Goal: Information Seeking & Learning: Learn about a topic

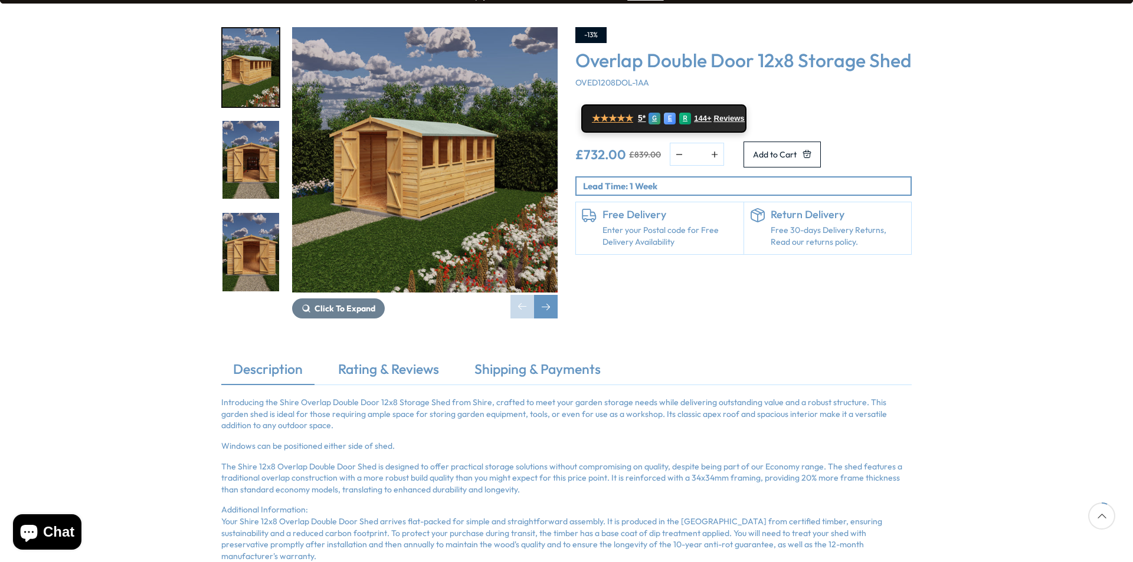
scroll to position [177, 0]
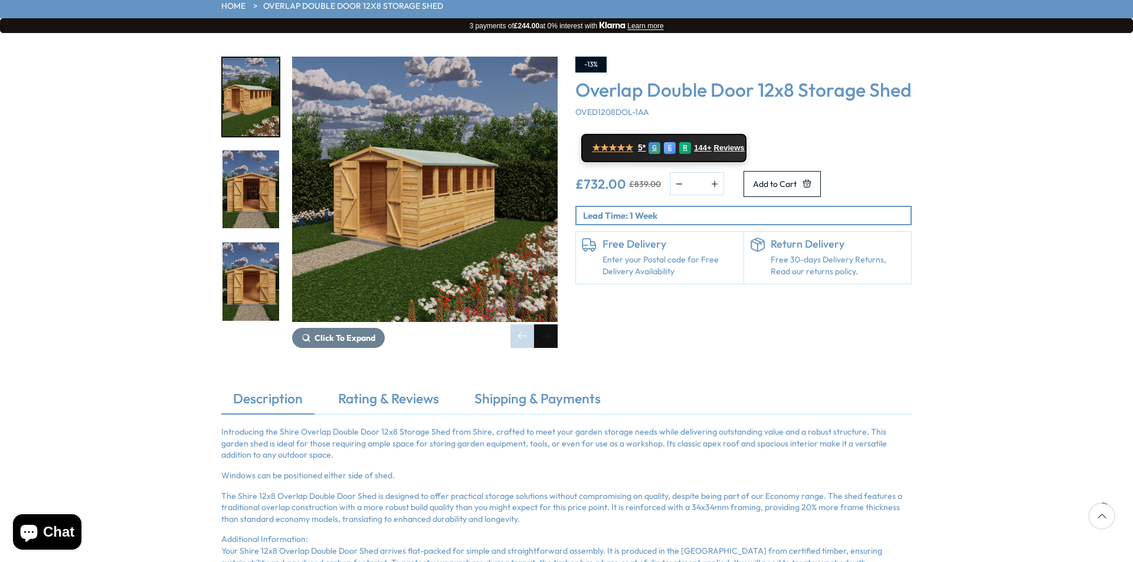
click at [538, 325] on div "Next slide" at bounding box center [546, 337] width 24 height 24
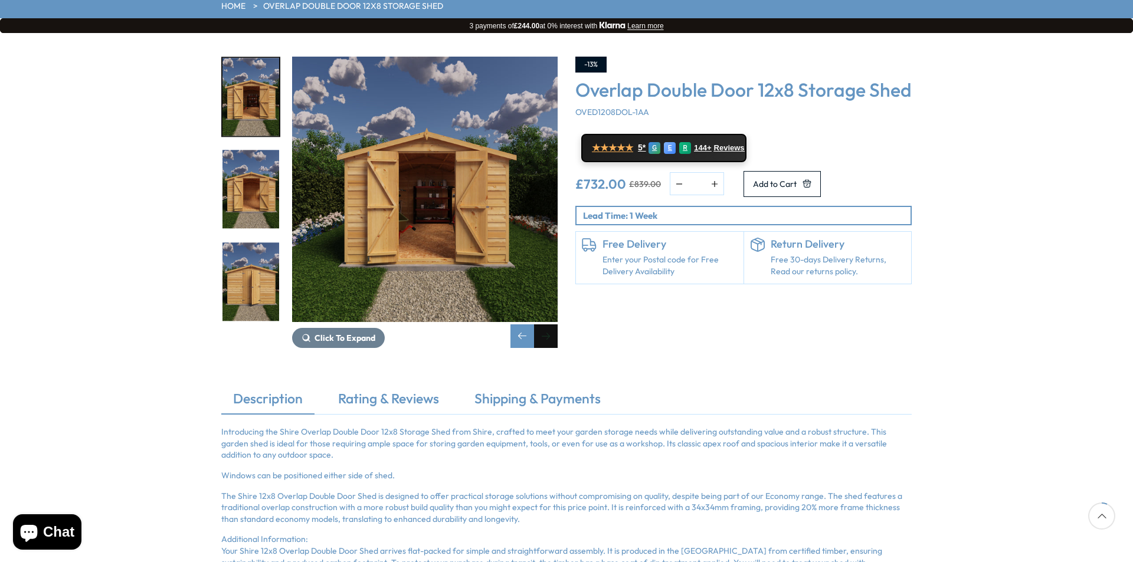
click at [544, 325] on div "Next slide" at bounding box center [546, 337] width 24 height 24
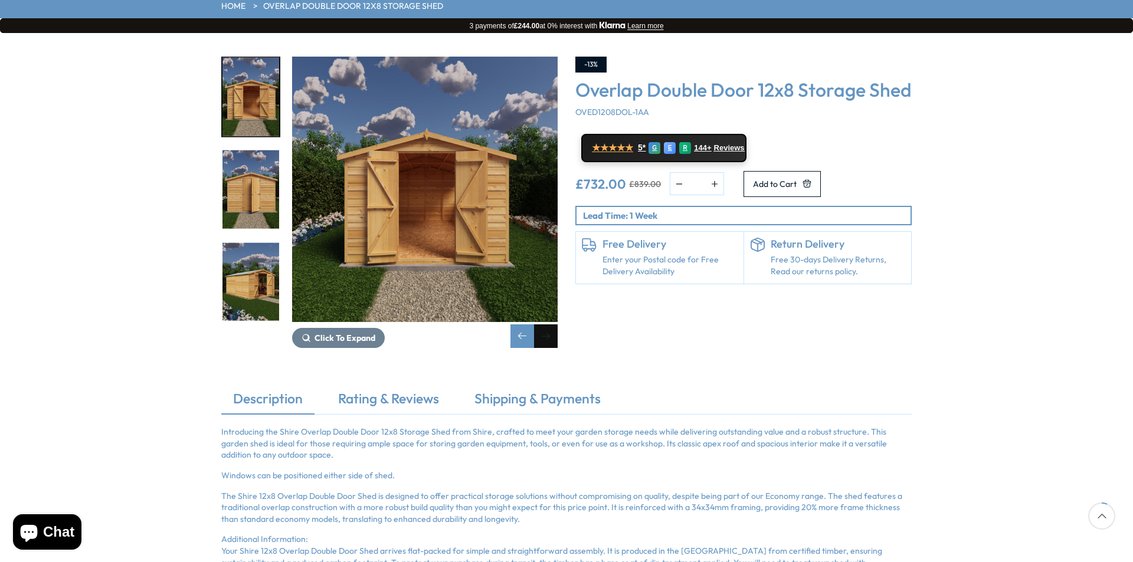
click at [544, 325] on div "Next slide" at bounding box center [546, 337] width 24 height 24
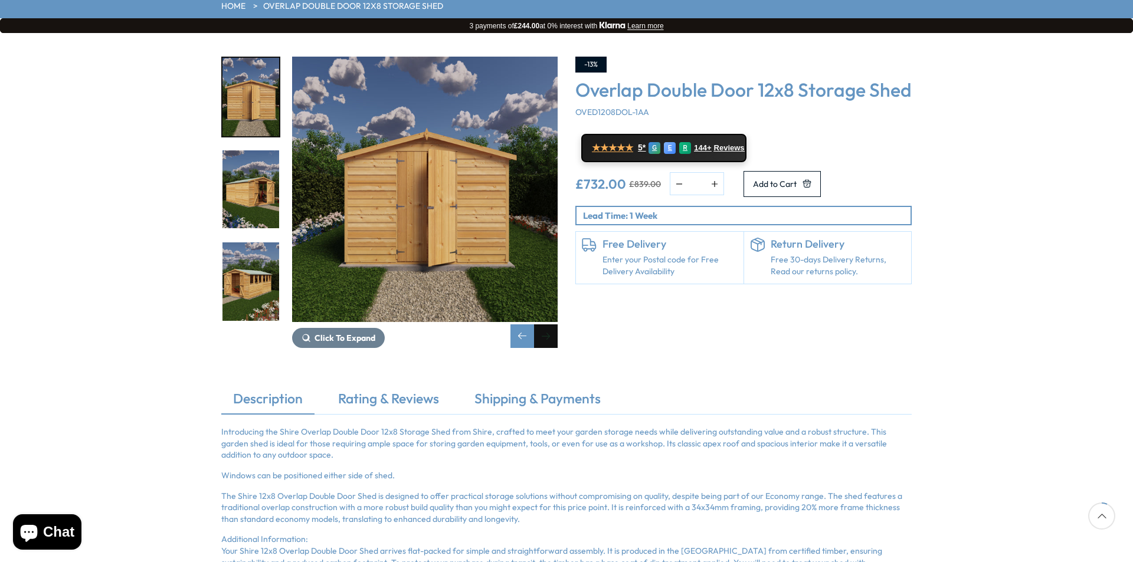
click at [544, 325] on div "Next slide" at bounding box center [546, 337] width 24 height 24
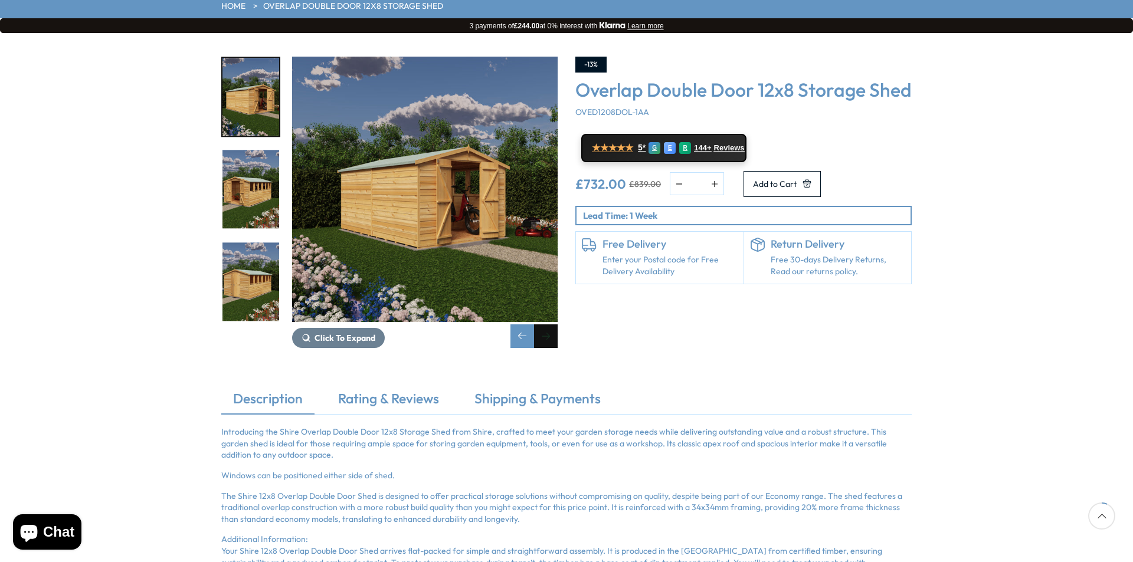
click at [545, 325] on div "Next slide" at bounding box center [546, 337] width 24 height 24
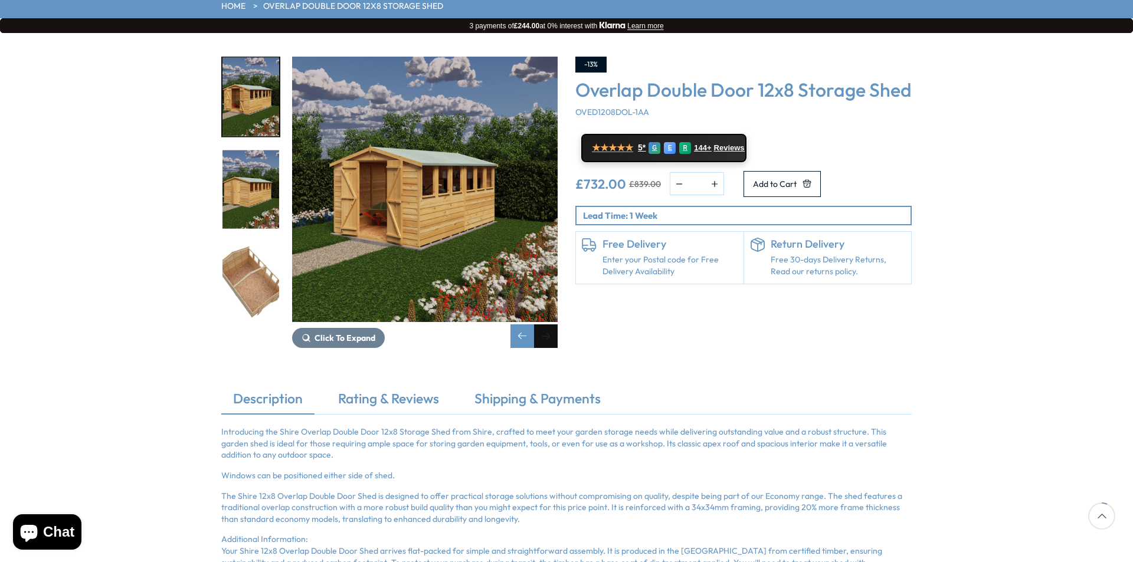
click at [545, 325] on div "Next slide" at bounding box center [546, 337] width 24 height 24
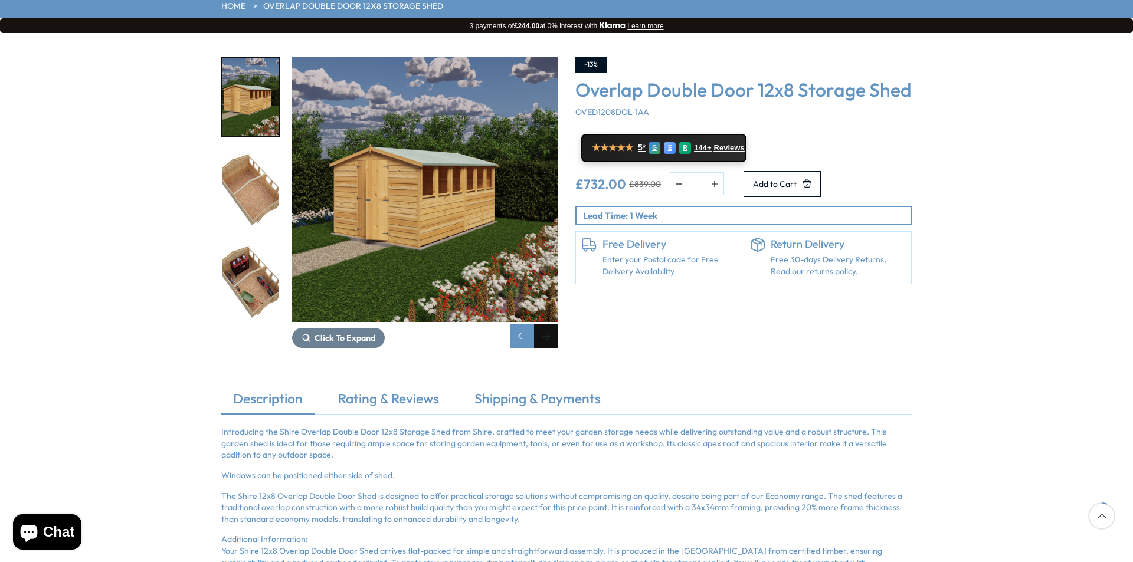
click at [545, 325] on div "Next slide" at bounding box center [546, 337] width 24 height 24
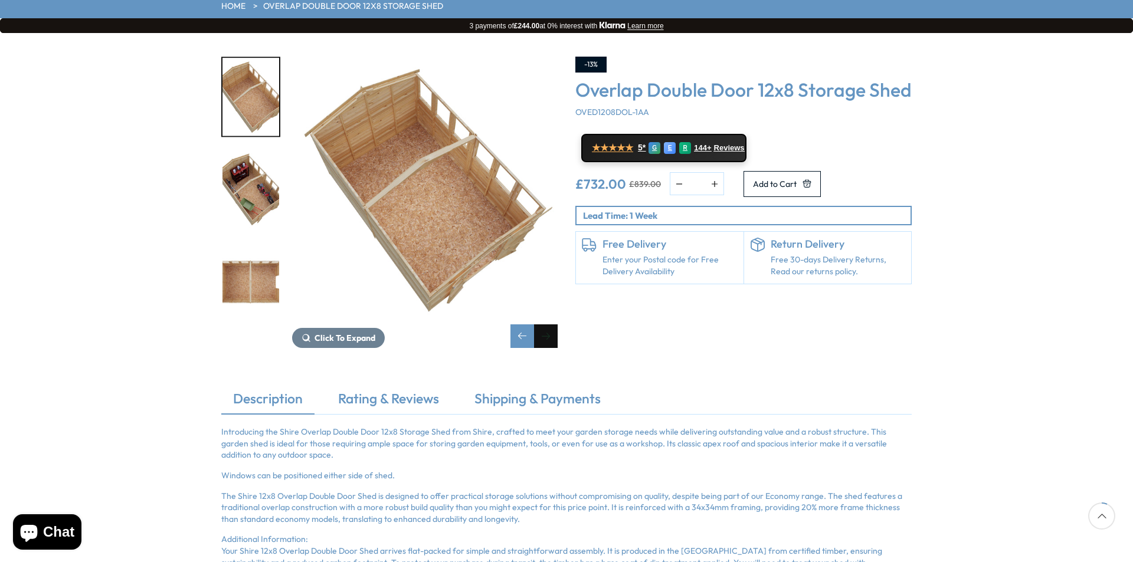
click at [545, 325] on div "Next slide" at bounding box center [546, 337] width 24 height 24
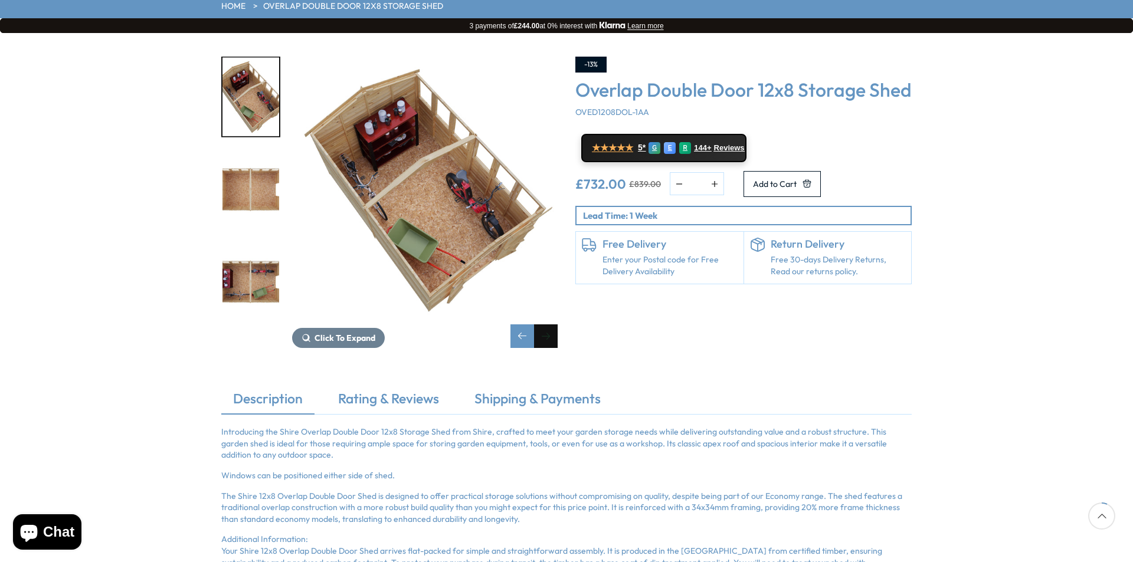
click at [545, 325] on div "Next slide" at bounding box center [546, 337] width 24 height 24
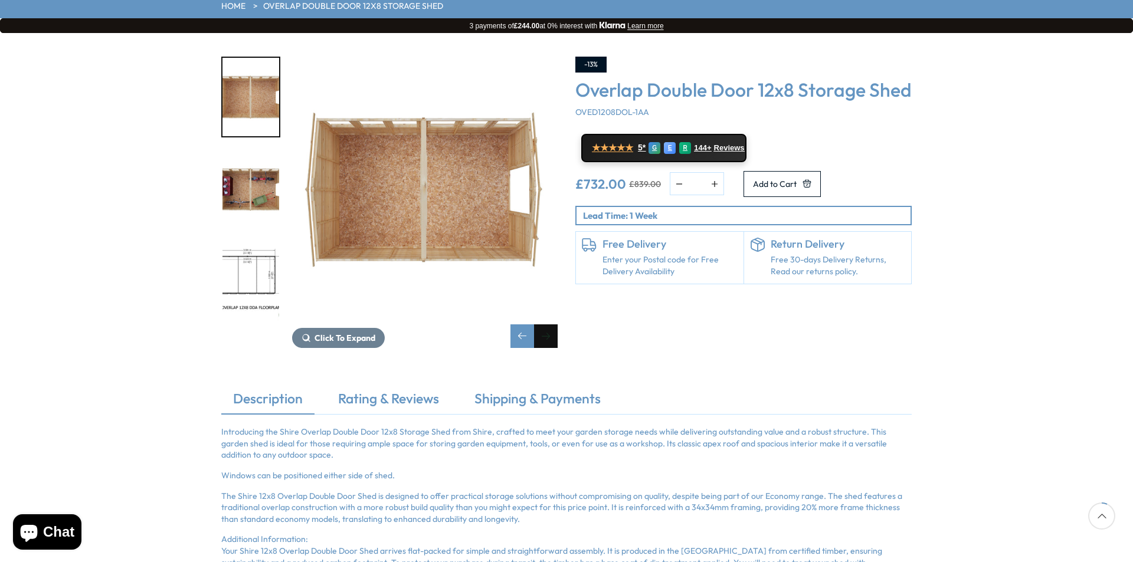
click at [545, 325] on div "Next slide" at bounding box center [546, 337] width 24 height 24
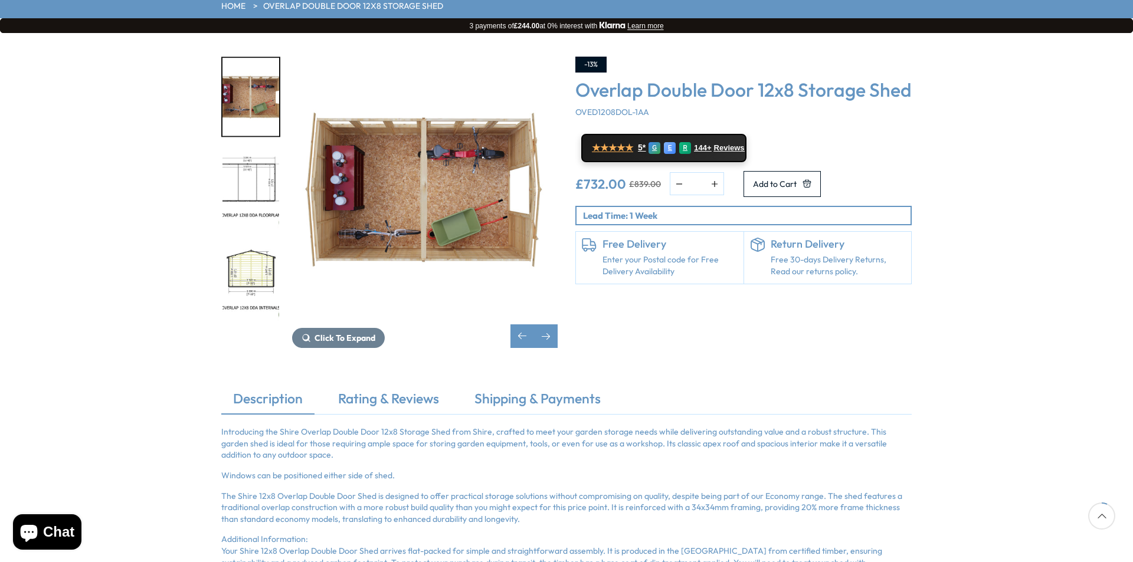
click at [253, 243] on img "13 / 23" at bounding box center [250, 282] width 57 height 78
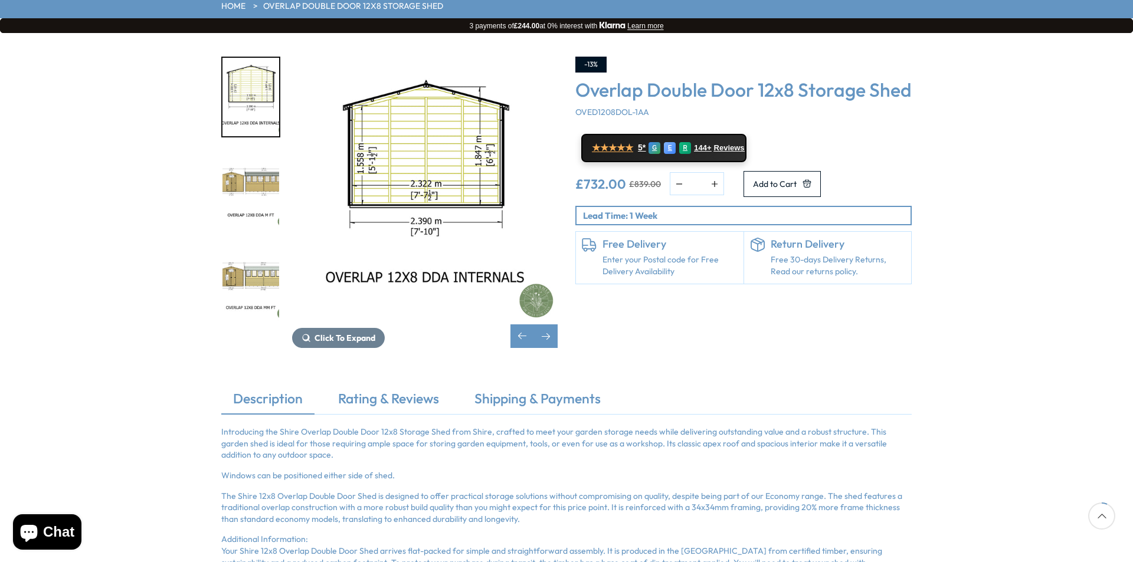
click at [248, 150] on img "14 / 23" at bounding box center [250, 189] width 57 height 78
